Goal: Task Accomplishment & Management: Manage account settings

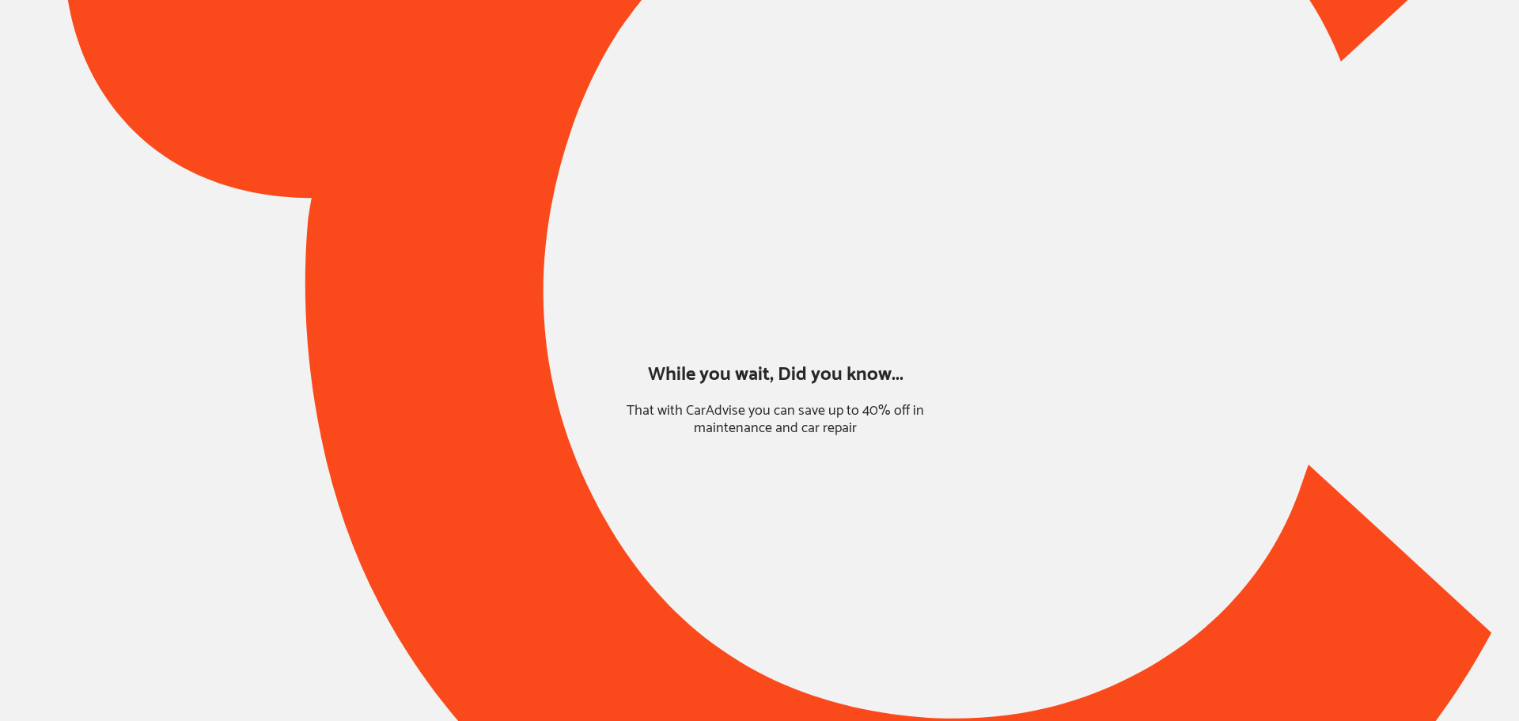
type input "*****"
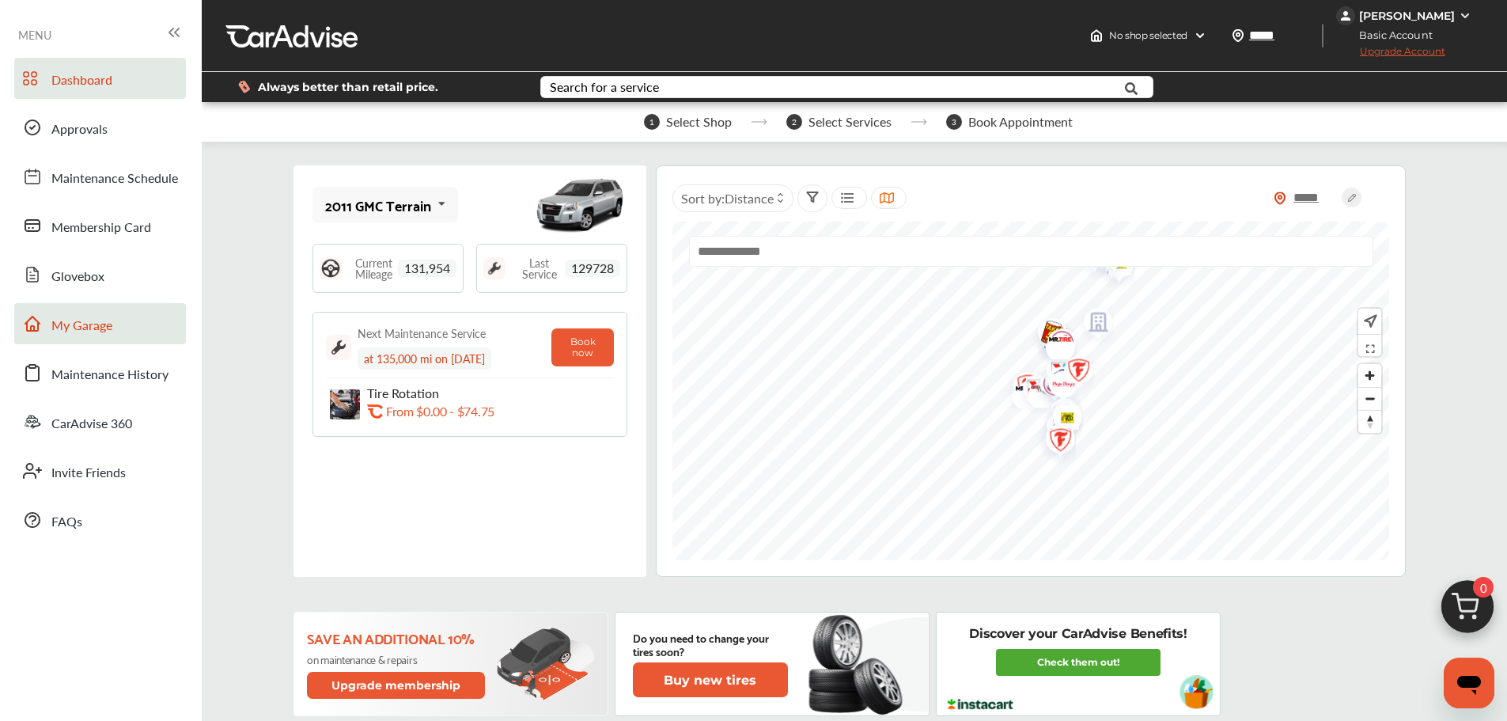
click at [86, 331] on span "My Garage" at bounding box center [81, 326] width 61 height 21
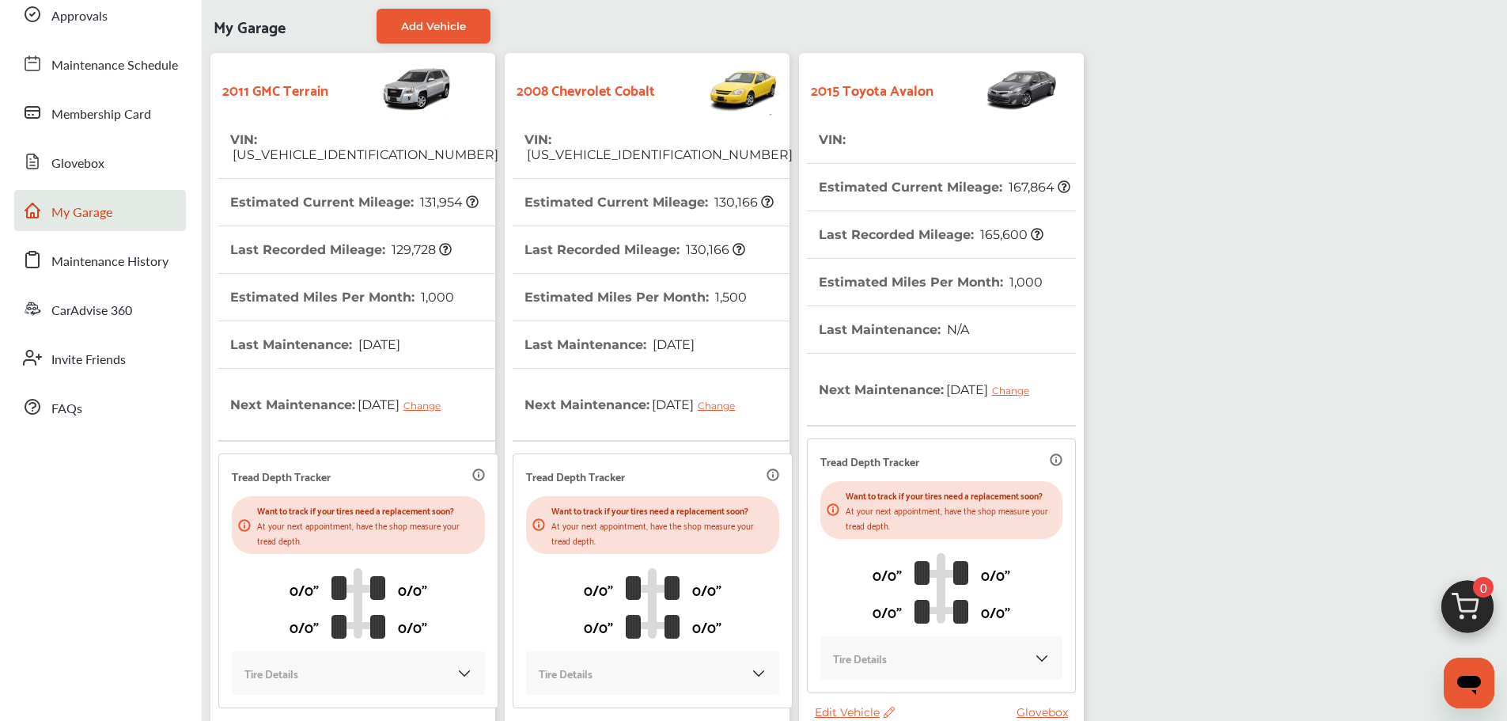
scroll to position [279, 0]
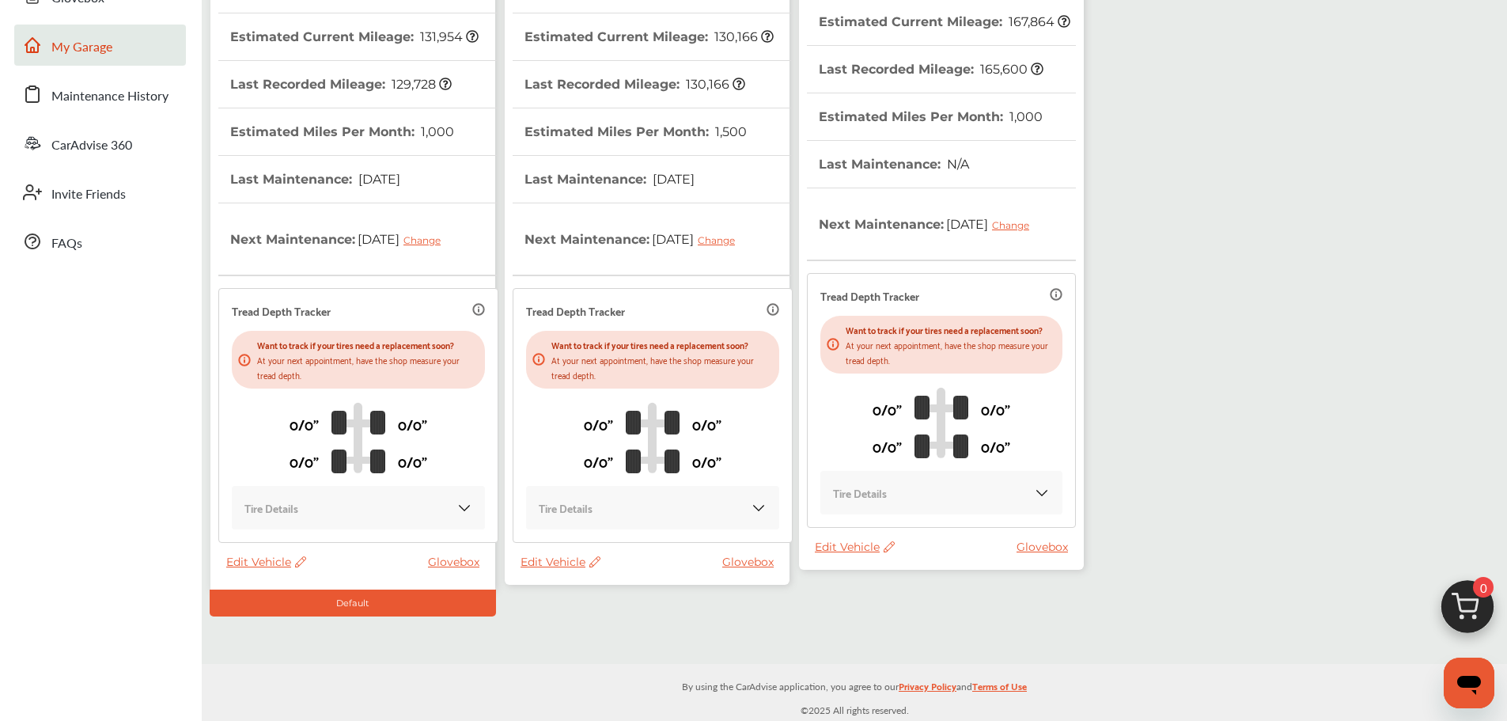
click at [550, 558] on span "Edit Vehicle" at bounding box center [560, 561] width 80 height 14
click at [593, 617] on div "Use this vehicle" at bounding box center [621, 623] width 142 height 25
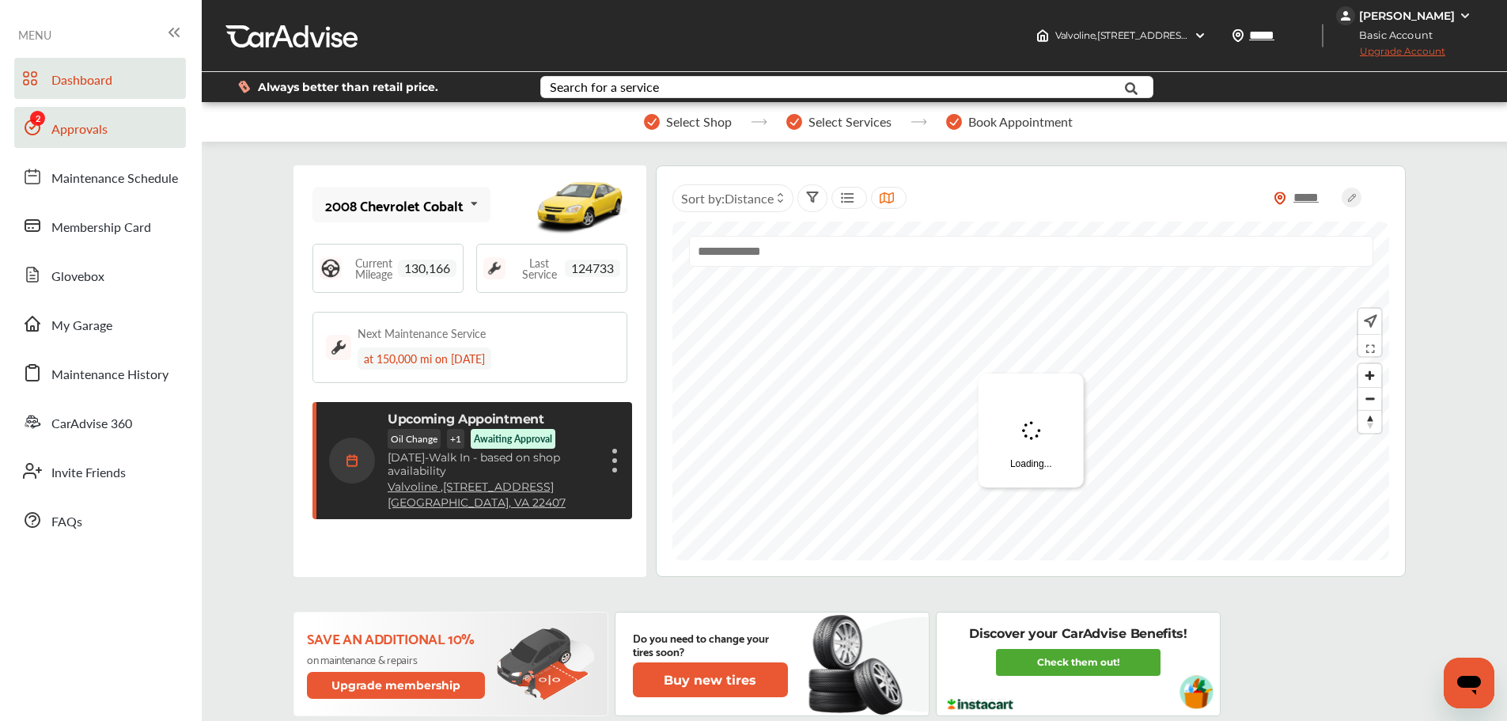
click at [62, 129] on span "Approvals" at bounding box center [79, 129] width 56 height 21
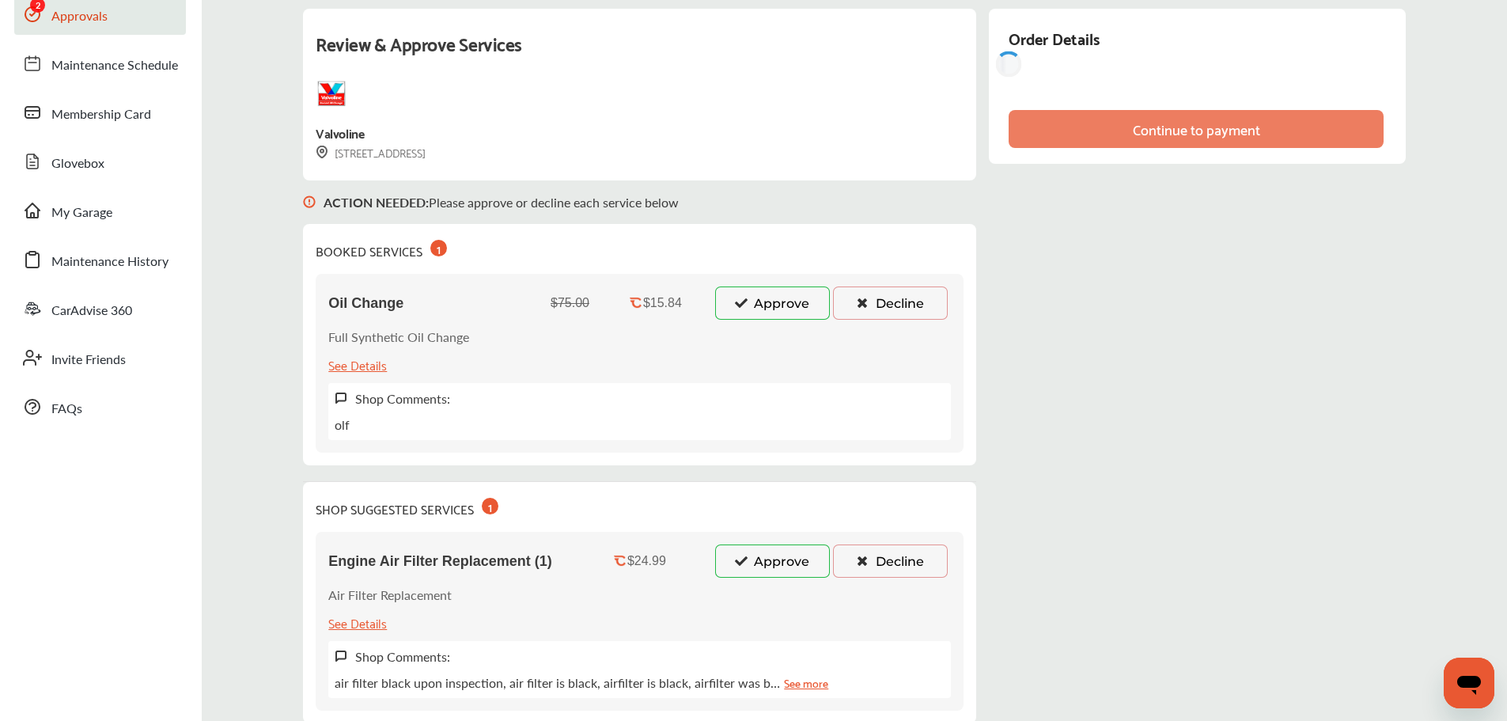
scroll to position [158, 0]
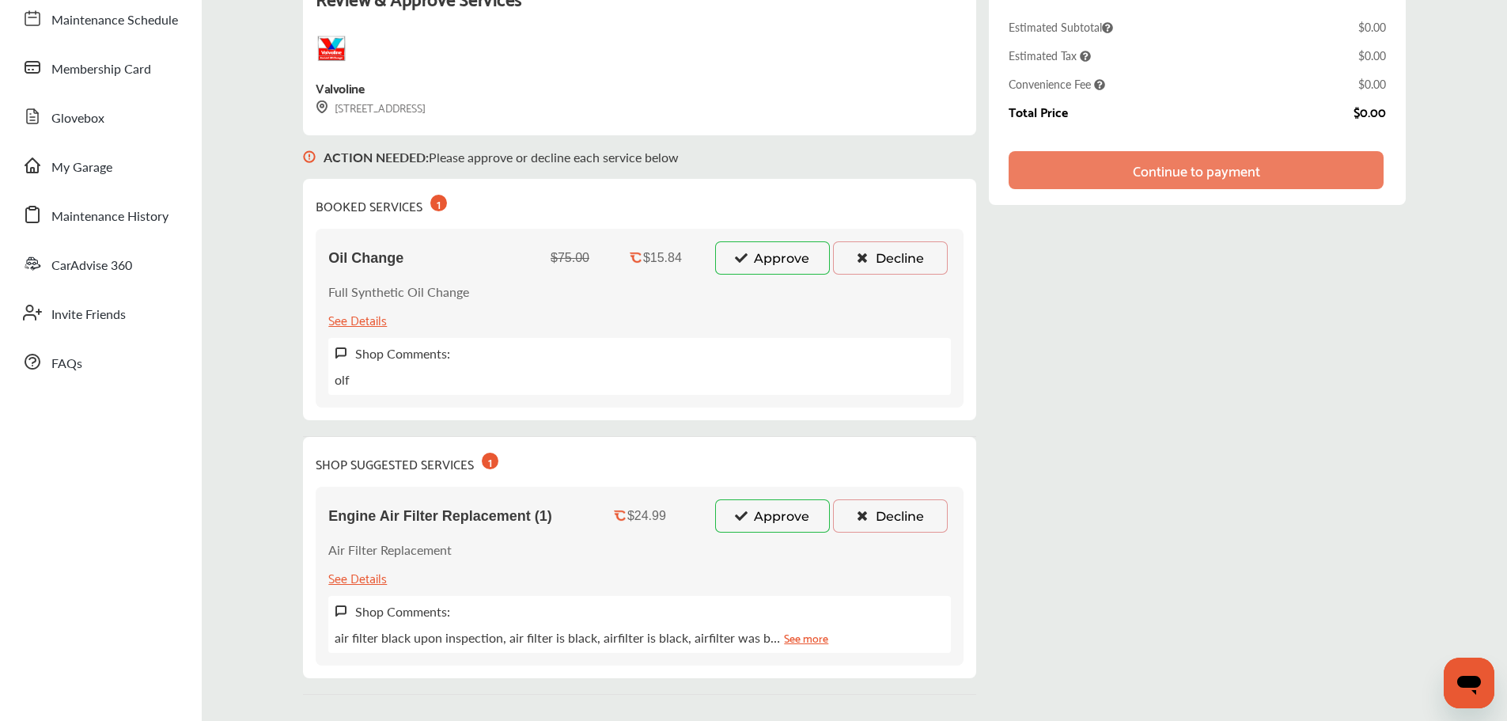
click at [762, 262] on button "Approve" at bounding box center [772, 257] width 115 height 33
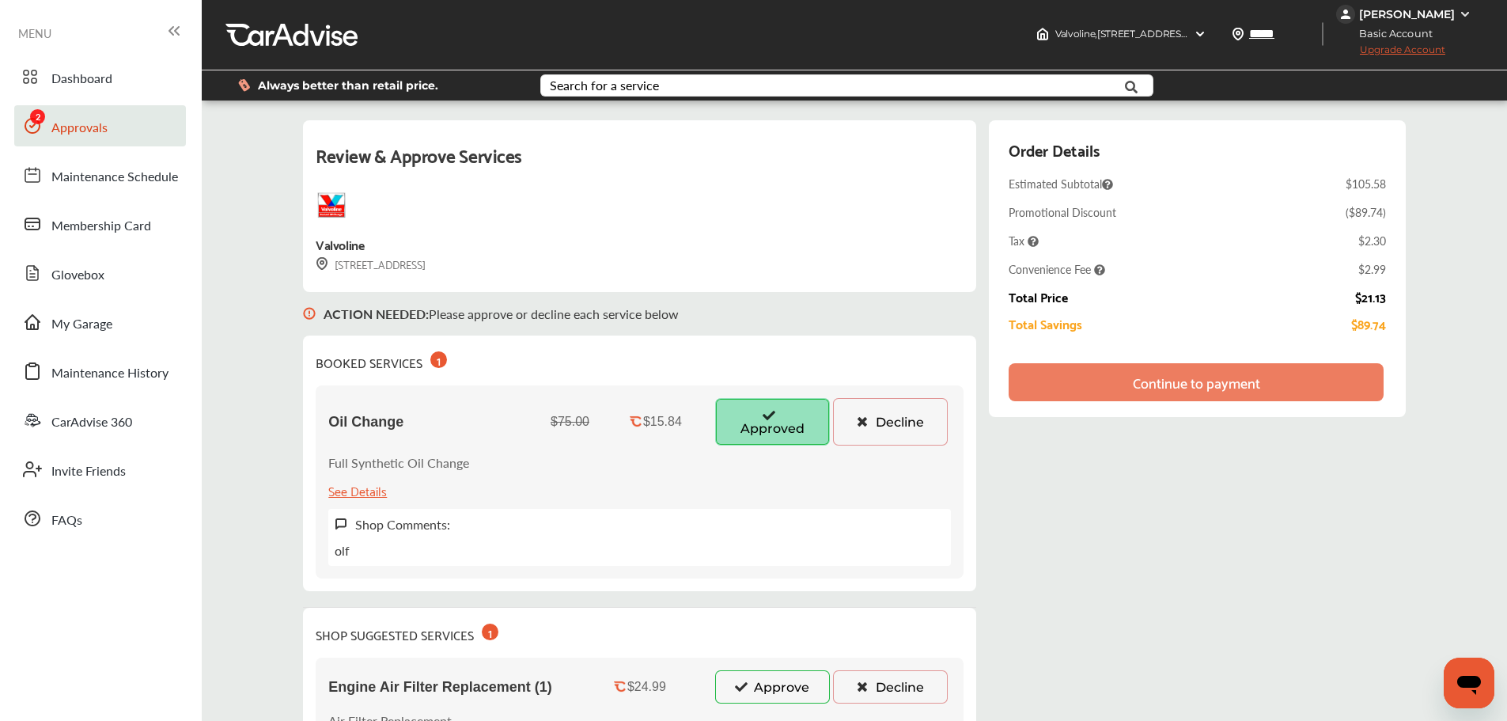
scroll to position [0, 0]
